Goal: Information Seeking & Learning: Learn about a topic

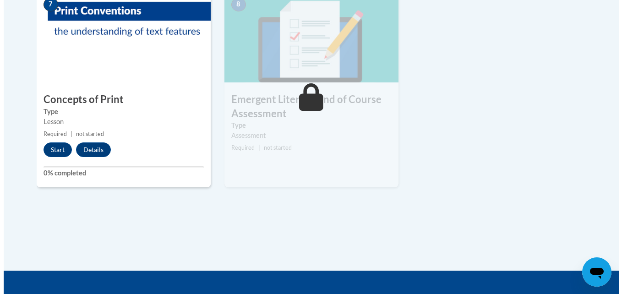
scroll to position [796, 0]
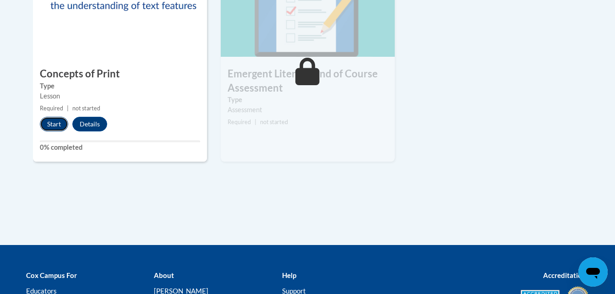
click at [57, 127] on button "Start" at bounding box center [54, 124] width 28 height 15
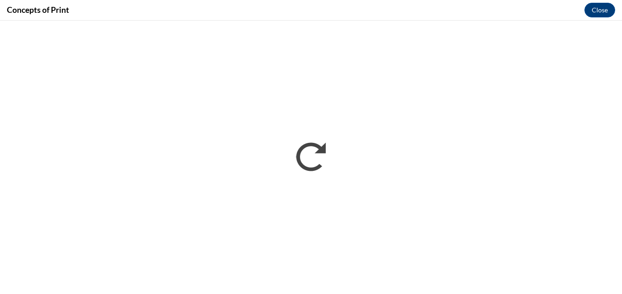
scroll to position [0, 0]
